Goal: Task Accomplishment & Management: Complete application form

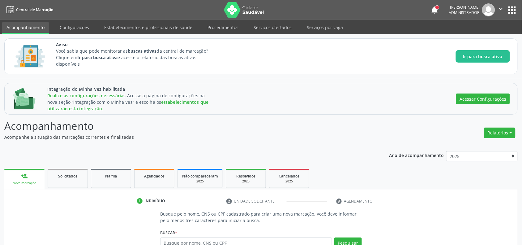
click at [73, 166] on div "Ano de acompanhamento 2025 2024 2023 2022 2021 2020 2019 person_add Nova marcaç…" at bounding box center [261, 229] width 514 height 164
drag, startPoint x: 73, startPoint y: 173, endPoint x: 80, endPoint y: 166, distance: 9.2
click at [73, 173] on div "Solicitados" at bounding box center [67, 175] width 31 height 6
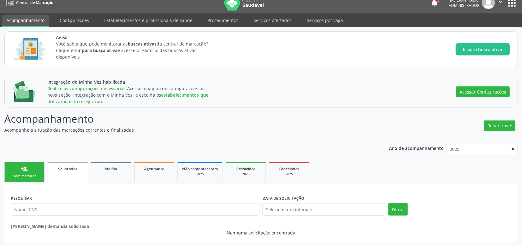
scroll to position [9, 0]
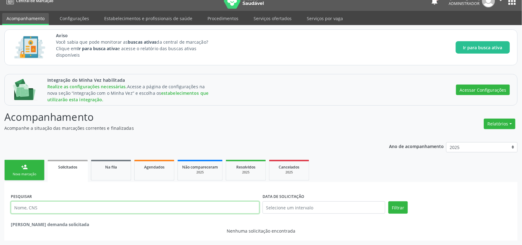
click at [153, 209] on input "text" at bounding box center [135, 207] width 249 height 12
type input "[PERSON_NAME]"
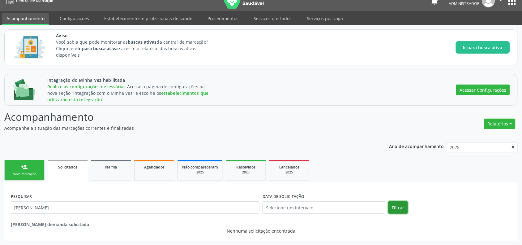
click at [399, 206] on button "Filtrar" at bounding box center [398, 207] width 19 height 12
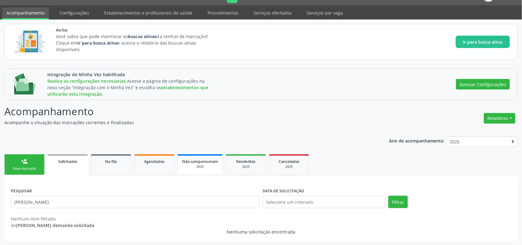
scroll to position [16, 0]
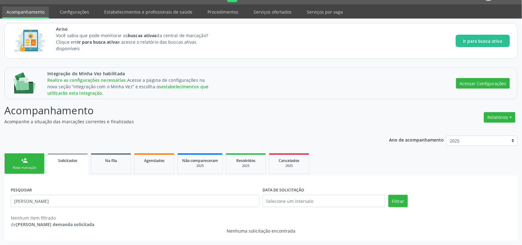
click at [27, 163] on div "person_add" at bounding box center [24, 160] width 7 height 7
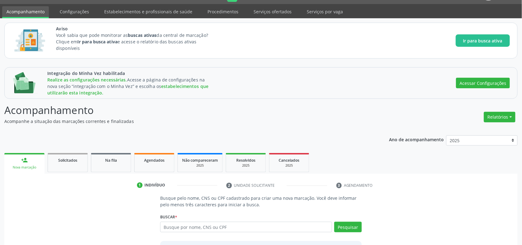
click at [32, 161] on link "person_add Nova marcação" at bounding box center [24, 163] width 40 height 21
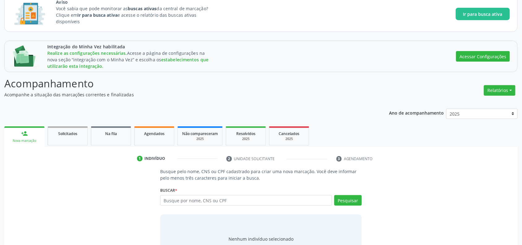
scroll to position [70, 0]
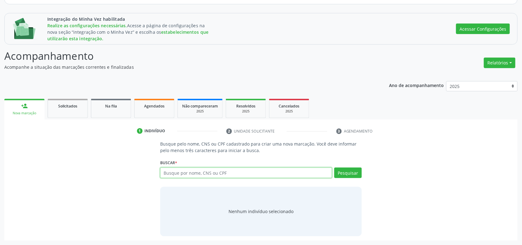
click at [185, 170] on input "text" at bounding box center [246, 172] width 172 height 11
type input "h"
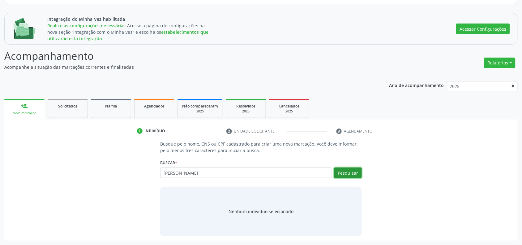
click at [351, 175] on button "Pesquisar" at bounding box center [348, 172] width 28 height 11
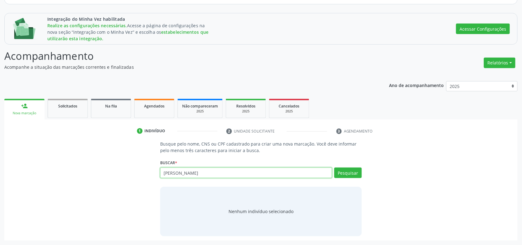
click at [205, 174] on input "[PERSON_NAME]" at bounding box center [246, 172] width 172 height 11
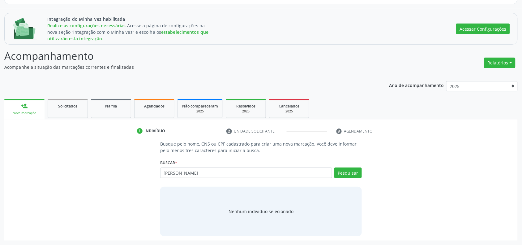
drag, startPoint x: 248, startPoint y: 160, endPoint x: 244, endPoint y: 169, distance: 9.3
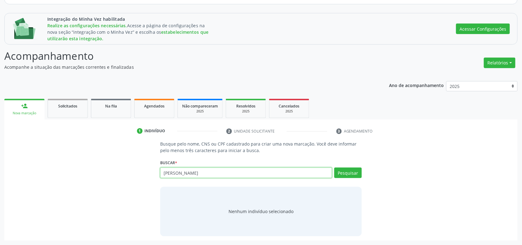
drag, startPoint x: 244, startPoint y: 169, endPoint x: 194, endPoint y: 173, distance: 50.0
click at [194, 173] on input "[PERSON_NAME]" at bounding box center [246, 172] width 172 height 11
drag, startPoint x: 194, startPoint y: 173, endPoint x: 143, endPoint y: 175, distance: 50.8
click at [143, 175] on div "Busque pelo nome, CNS ou CPF cadastrado para criar uma nova marcação. Você deve…" at bounding box center [261, 187] width 505 height 95
type input "a"
